Goal: Task Accomplishment & Management: Use online tool/utility

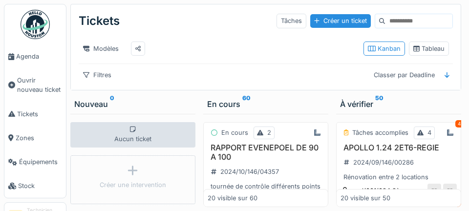
click at [24, 65] on link "Agenda" at bounding box center [35, 56] width 62 height 24
click at [23, 57] on span "Agenda" at bounding box center [39, 56] width 46 height 9
click at [25, 59] on span "Agenda" at bounding box center [39, 56] width 46 height 9
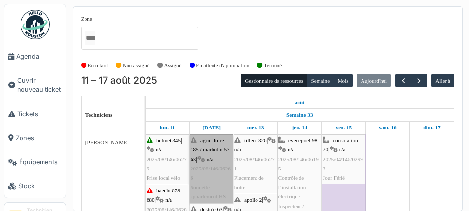
click at [210, 181] on link "agriculture 185 / marbotin 57-63 | n/a 2025/08/146/06266 Sonnette appartement HS" at bounding box center [210, 168] width 43 height 68
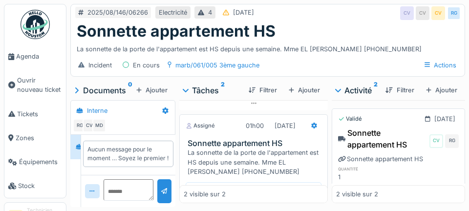
scroll to position [107, 0]
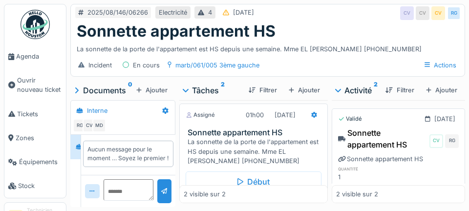
click at [265, 182] on div "Début" at bounding box center [254, 181] width 136 height 21
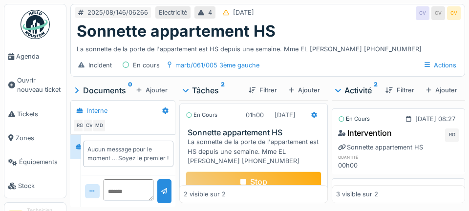
click at [311, 119] on div at bounding box center [314, 114] width 6 height 9
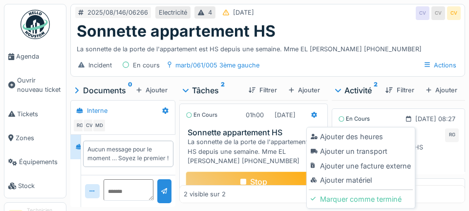
click at [364, 153] on div "Ajouter un transport" at bounding box center [361, 151] width 104 height 15
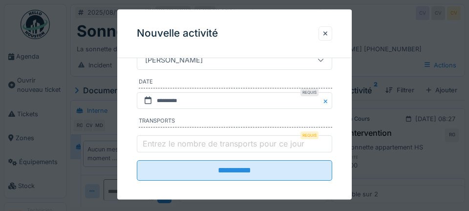
scroll to position [173, 0]
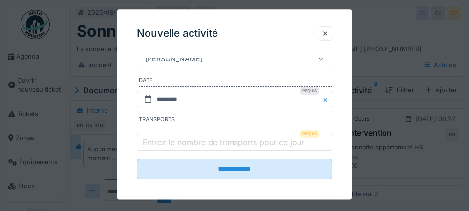
click at [193, 146] on label "Entrez le nombre de transports pour ce jour" at bounding box center [224, 142] width 166 height 12
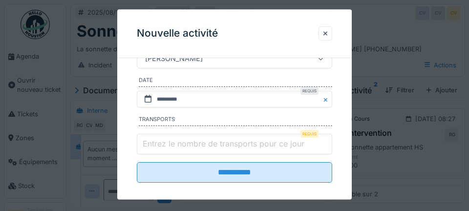
click at [193, 146] on input "Entrez le nombre de transports pour ce jour" at bounding box center [234, 144] width 195 height 21
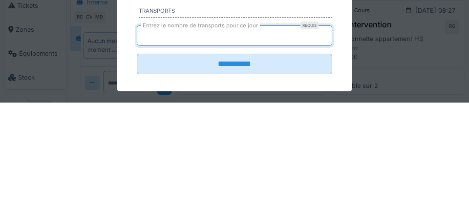
type input "*"
click at [137, 163] on input "**********" at bounding box center [234, 173] width 195 height 21
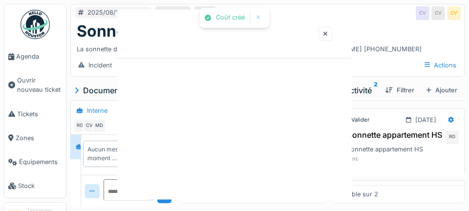
scroll to position [0, 0]
